Goal: Information Seeking & Learning: Compare options

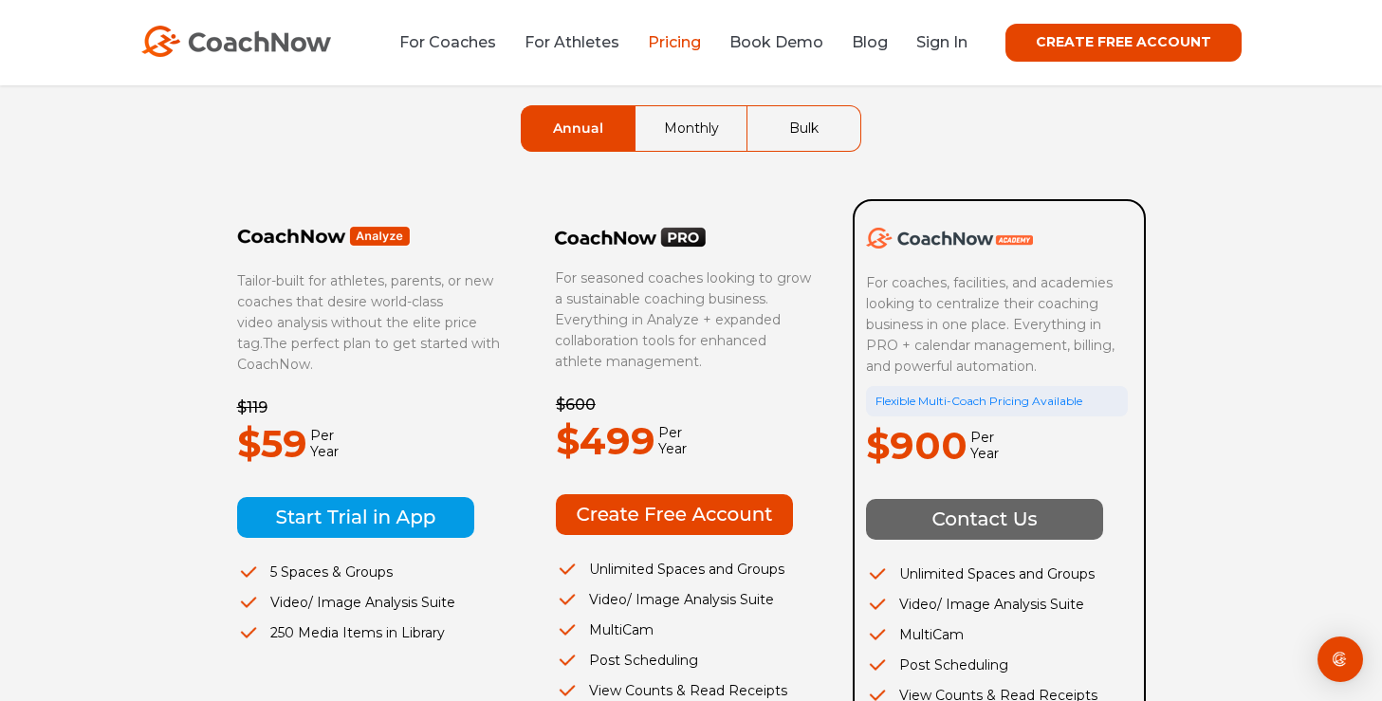
scroll to position [89, 0]
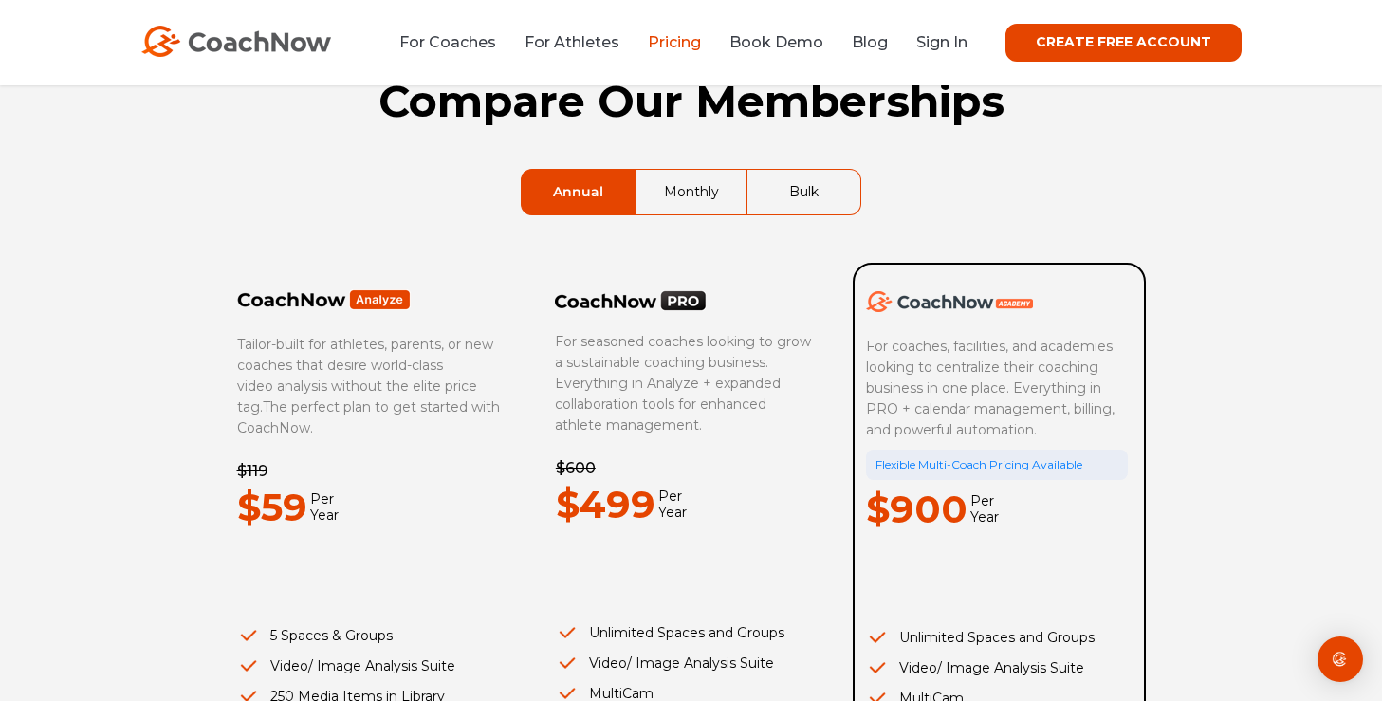
click at [477, 53] on li "For Coaches" at bounding box center [454, 42] width 111 height 24
click at [472, 40] on link "For Coaches" at bounding box center [447, 42] width 97 height 18
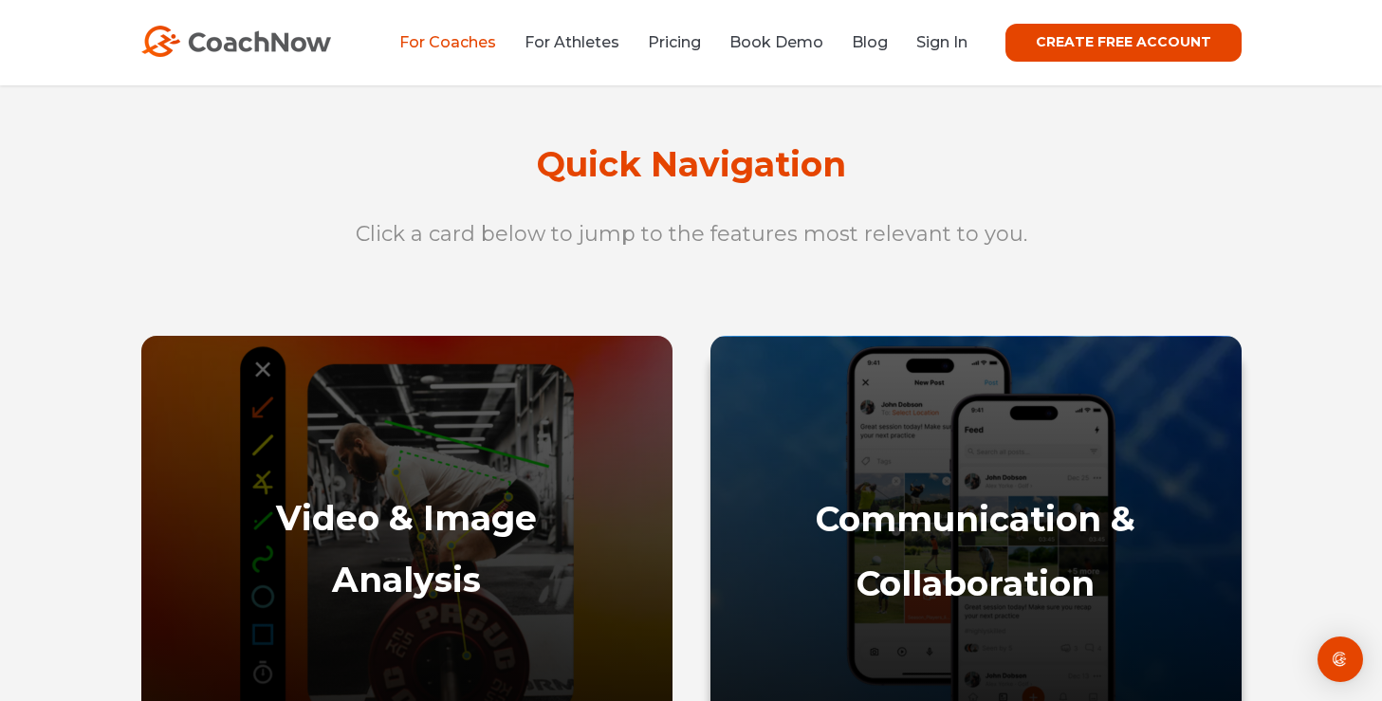
scroll to position [760, 0]
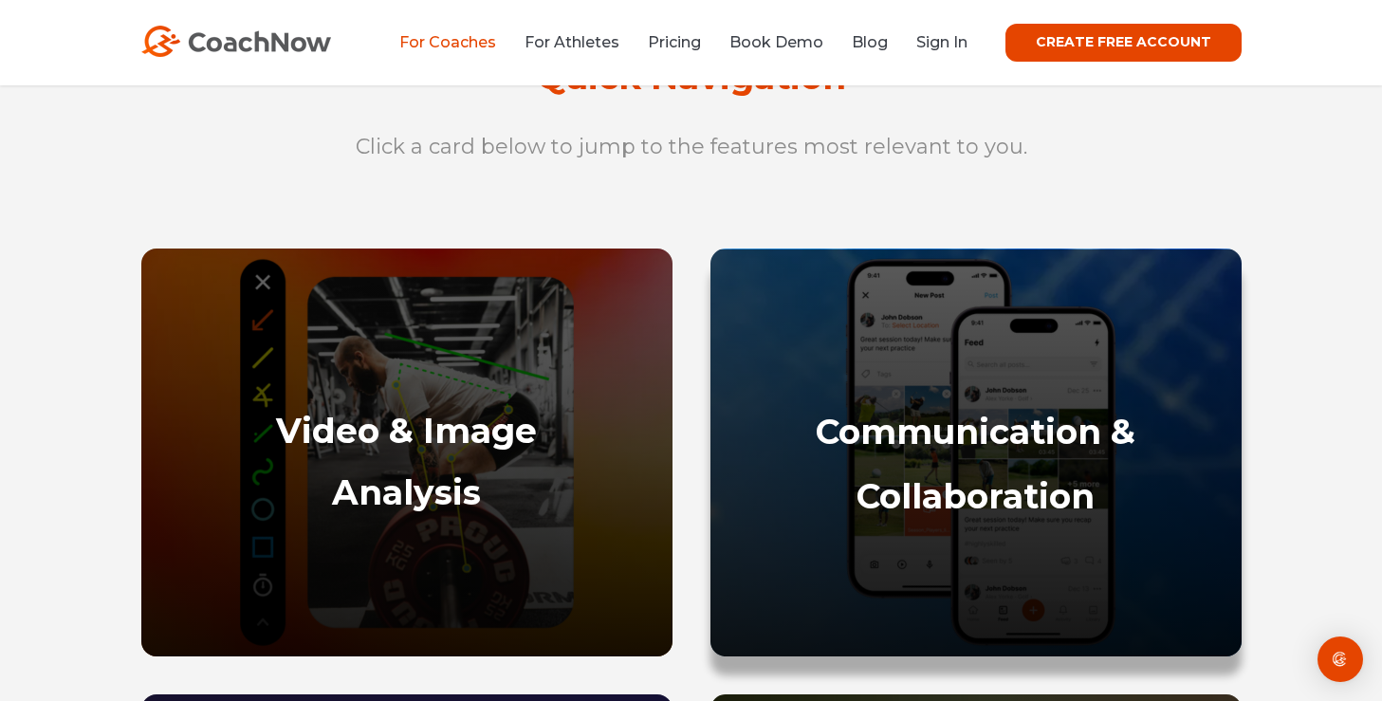
click at [882, 380] on div "Communication & Collaboration" at bounding box center [976, 510] width 531 height 293
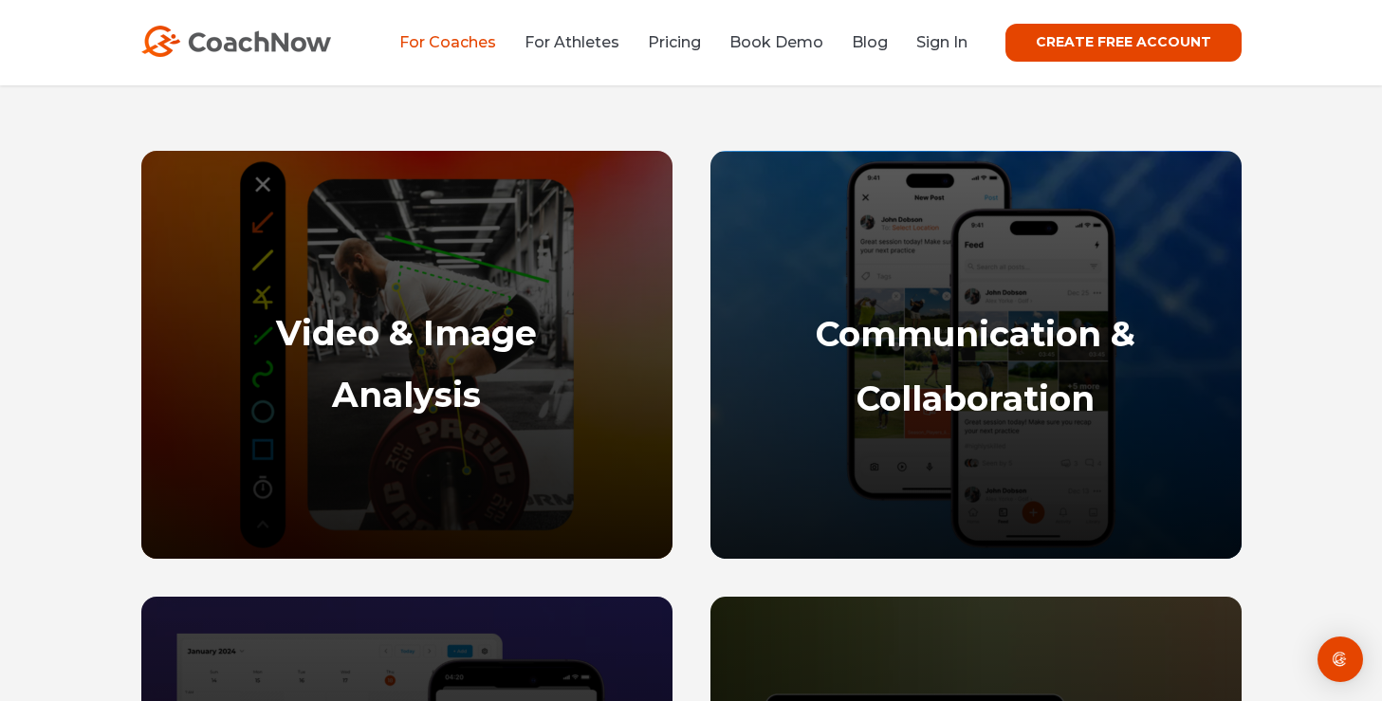
scroll to position [895, 0]
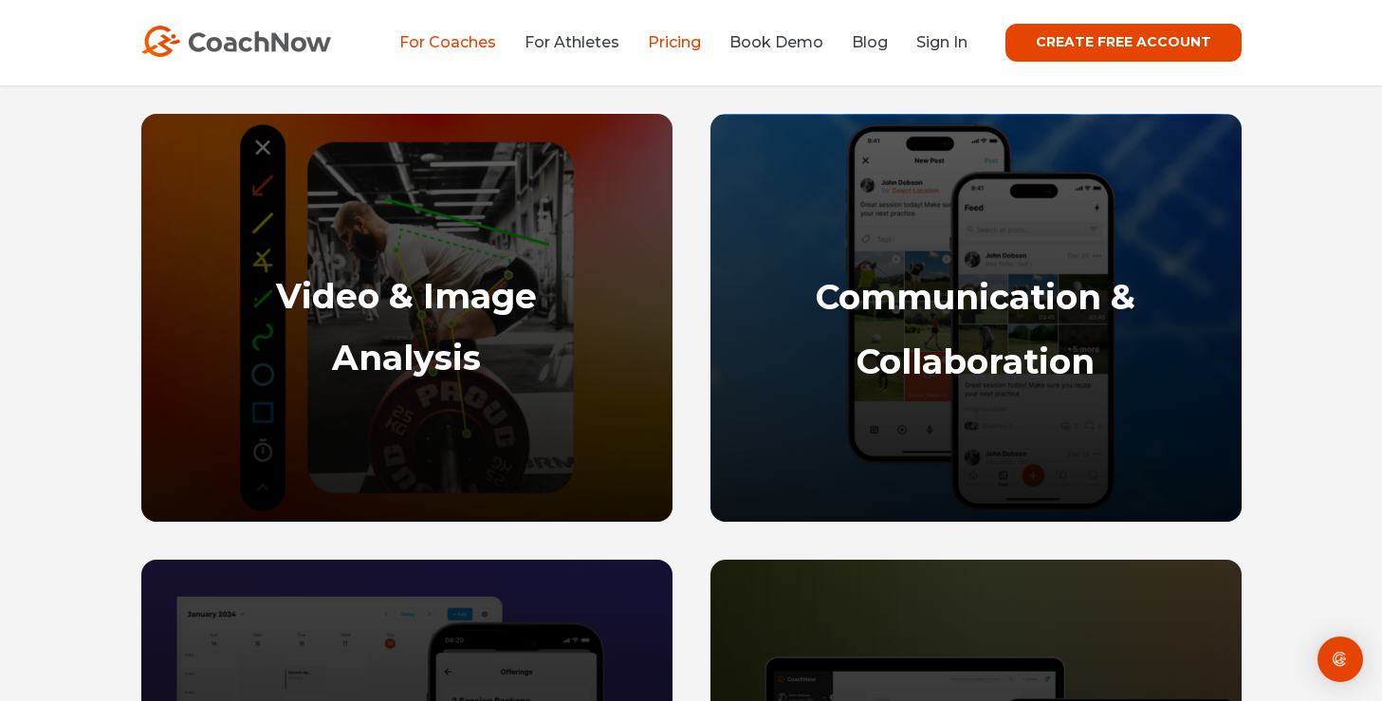
click at [686, 43] on link "Pricing" at bounding box center [674, 42] width 53 height 18
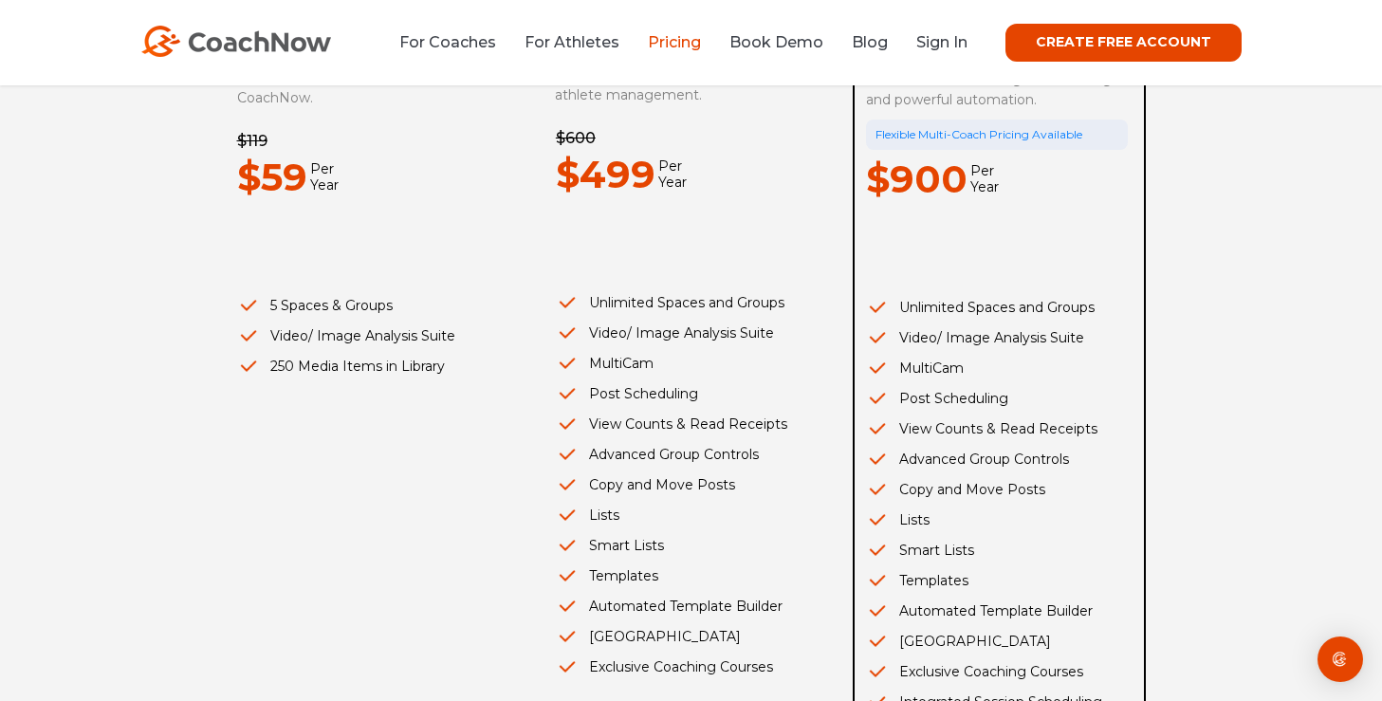
scroll to position [348, 0]
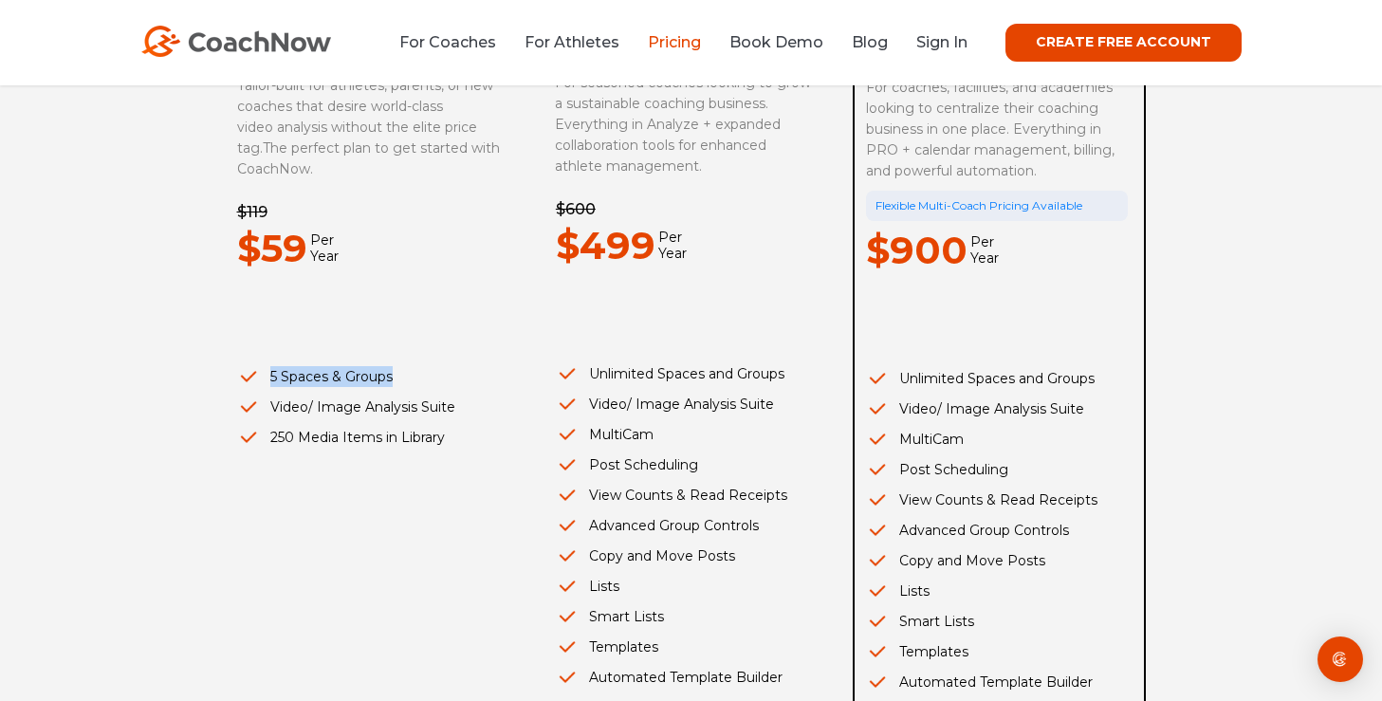
drag, startPoint x: 257, startPoint y: 383, endPoint x: 394, endPoint y: 386, distance: 136.7
click at [395, 386] on li "5 Spaces & Groups" at bounding box center [368, 376] width 263 height 21
click at [421, 381] on li "5 Spaces & Groups" at bounding box center [368, 376] width 263 height 21
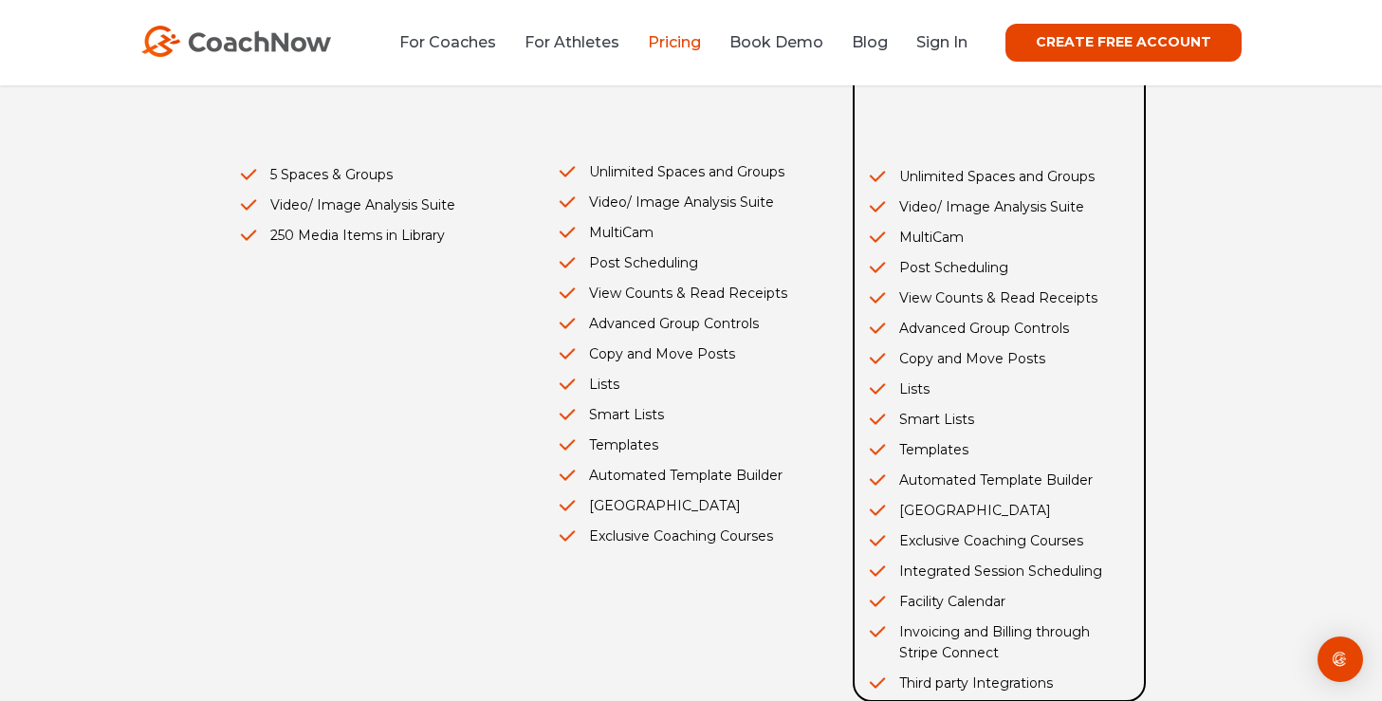
scroll to position [570, 0]
